Goal: Task Accomplishment & Management: Manage account settings

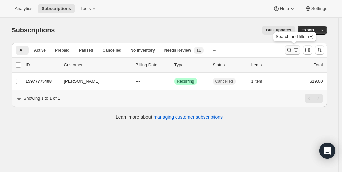
click at [288, 50] on icon "Search and filter results" at bounding box center [289, 50] width 4 height 4
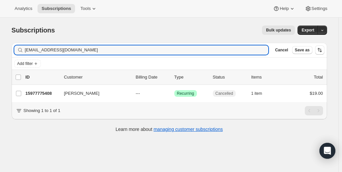
drag, startPoint x: 80, startPoint y: 49, endPoint x: -21, endPoint y: 59, distance: 100.7
click at [0, 59] on html "Analytics Subscriptions Tools Help Settings Skip to content Subscriptions. This…" at bounding box center [171, 86] width 342 height 172
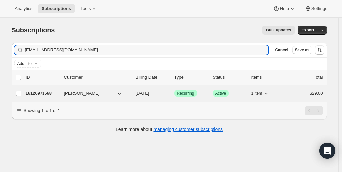
type input "[EMAIL_ADDRESS][DOMAIN_NAME]"
click at [42, 92] on p "16120971568" at bounding box center [42, 93] width 33 height 7
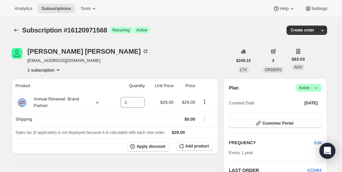
click at [317, 88] on icon at bounding box center [315, 88] width 3 height 2
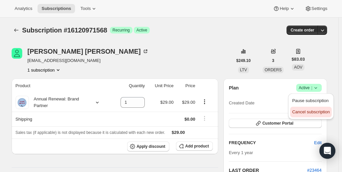
click at [307, 113] on span "Cancel subscription" at bounding box center [311, 112] width 38 height 5
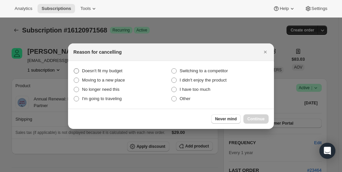
click at [99, 70] on span "Doesn't fit my budget" at bounding box center [102, 70] width 40 height 5
click at [74, 69] on budget "Doesn't fit my budget" at bounding box center [74, 68] width 0 height 0
radio budget "true"
click at [250, 117] on span "Continue" at bounding box center [255, 119] width 17 height 5
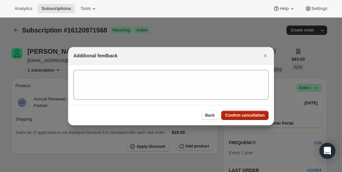
click at [233, 113] on button "Confirm cancellation" at bounding box center [244, 115] width 47 height 9
